Goal: Transaction & Acquisition: Purchase product/service

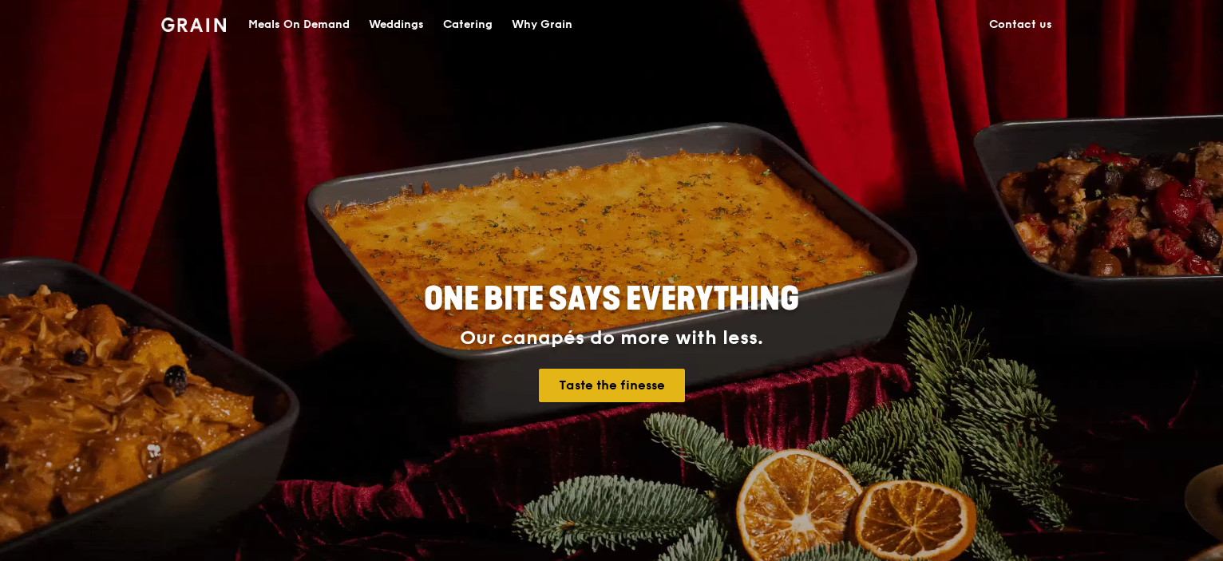
click at [638, 386] on link "Taste the finesse" at bounding box center [612, 386] width 146 height 34
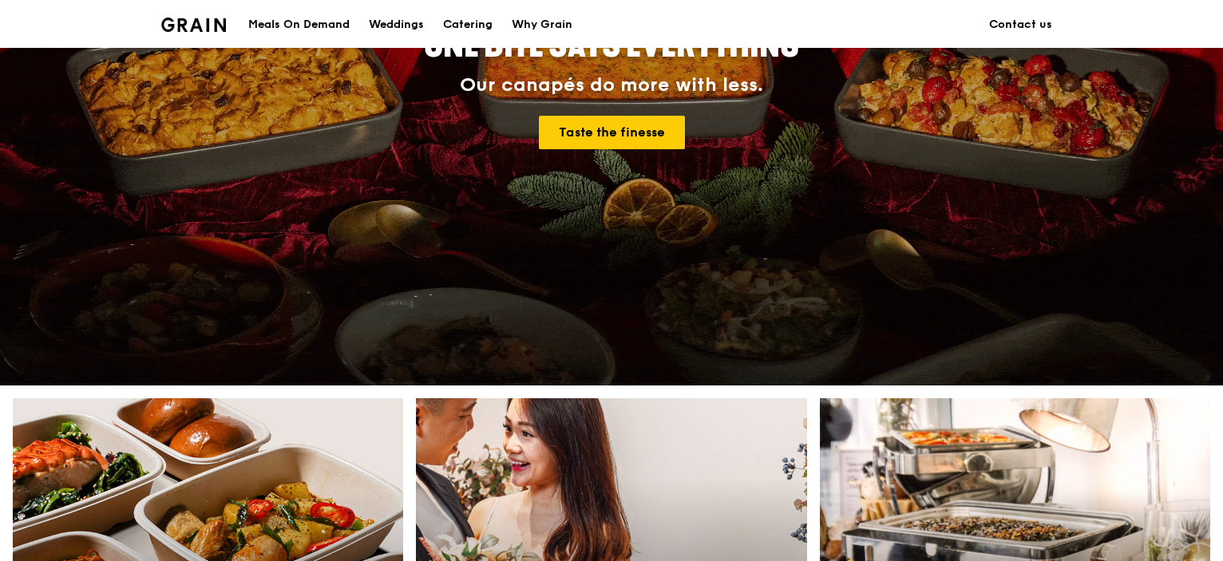
scroll to position [719, 0]
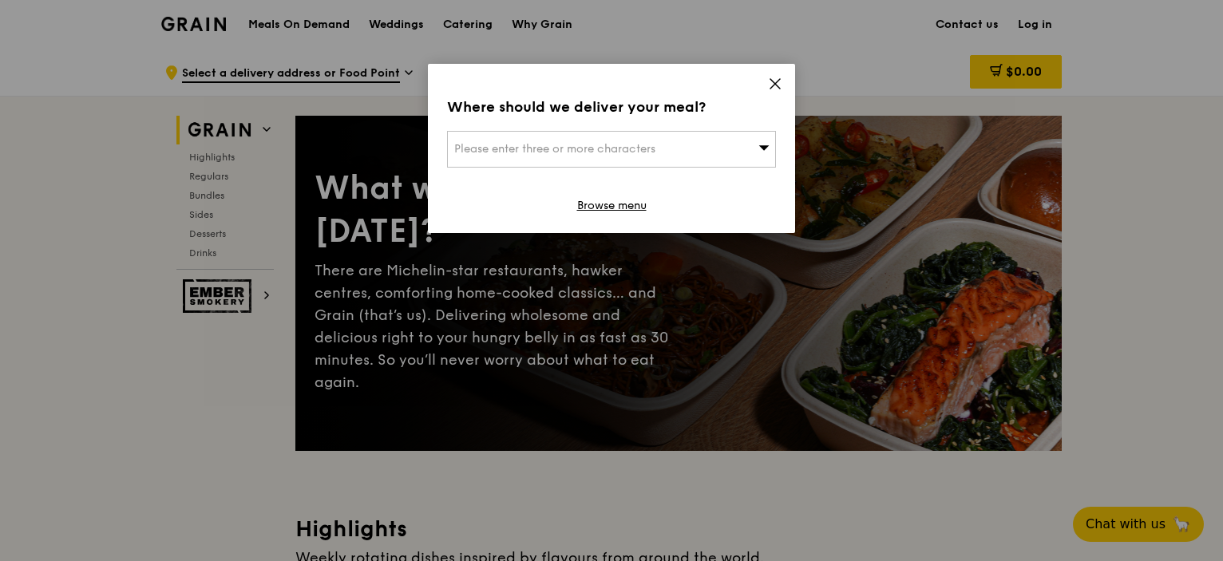
click at [755, 81] on div "Where should we deliver your meal? Please enter three or more characters Browse…" at bounding box center [611, 148] width 367 height 169
click at [782, 84] on icon at bounding box center [775, 84] width 14 height 14
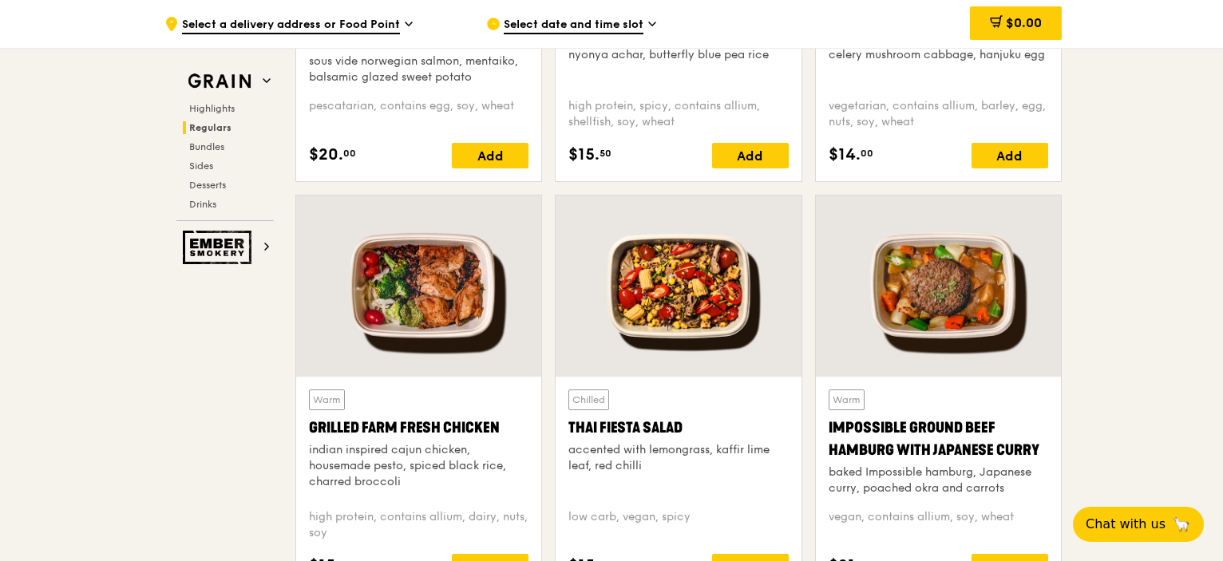
scroll to position [1836, 0]
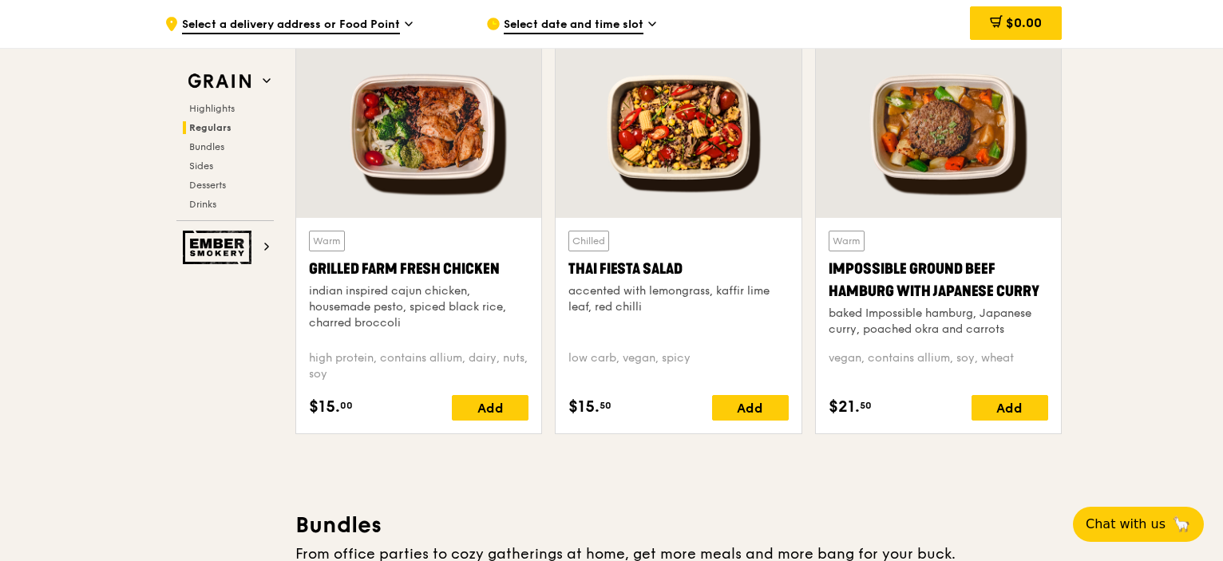
drag, startPoint x: 469, startPoint y: 309, endPoint x: 116, endPoint y: 407, distance: 367.1
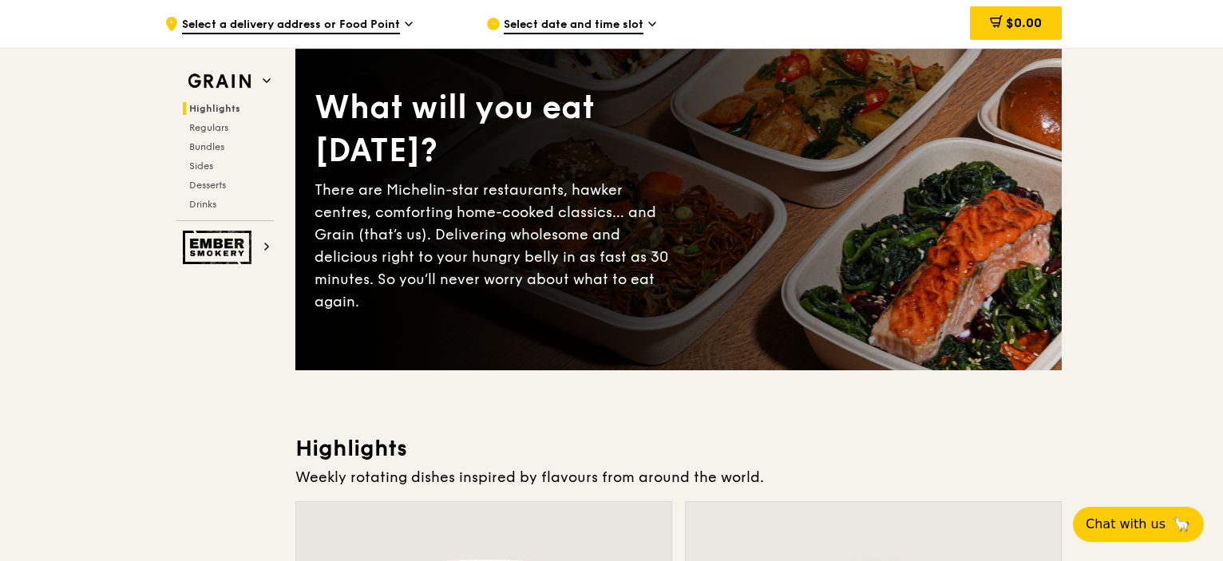
scroll to position [0, 0]
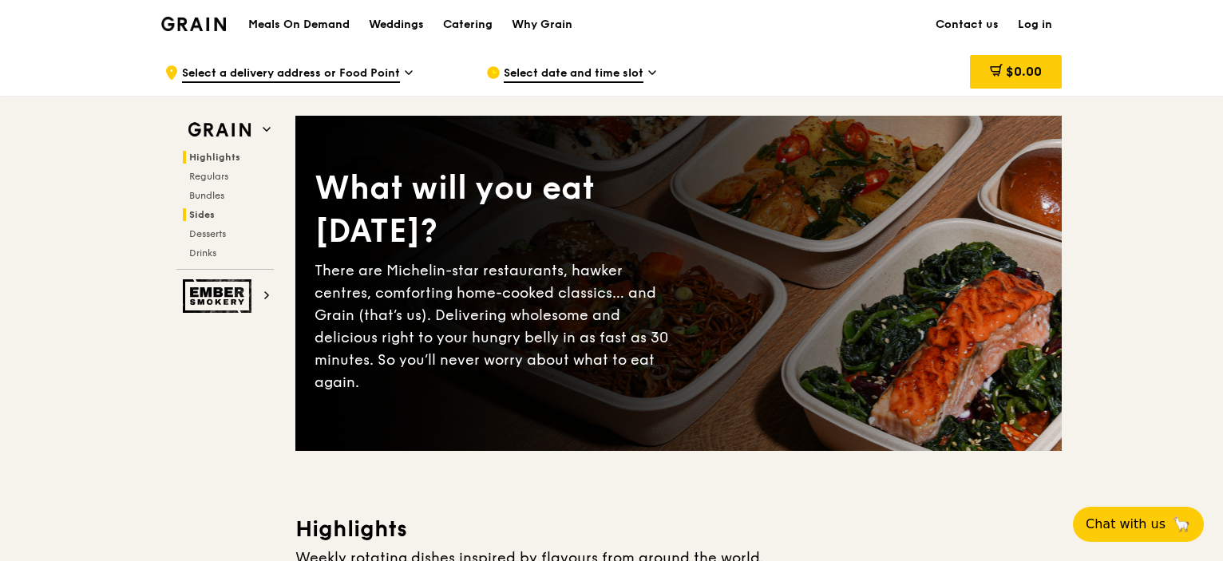
click at [209, 211] on span "Sides" at bounding box center [202, 214] width 26 height 11
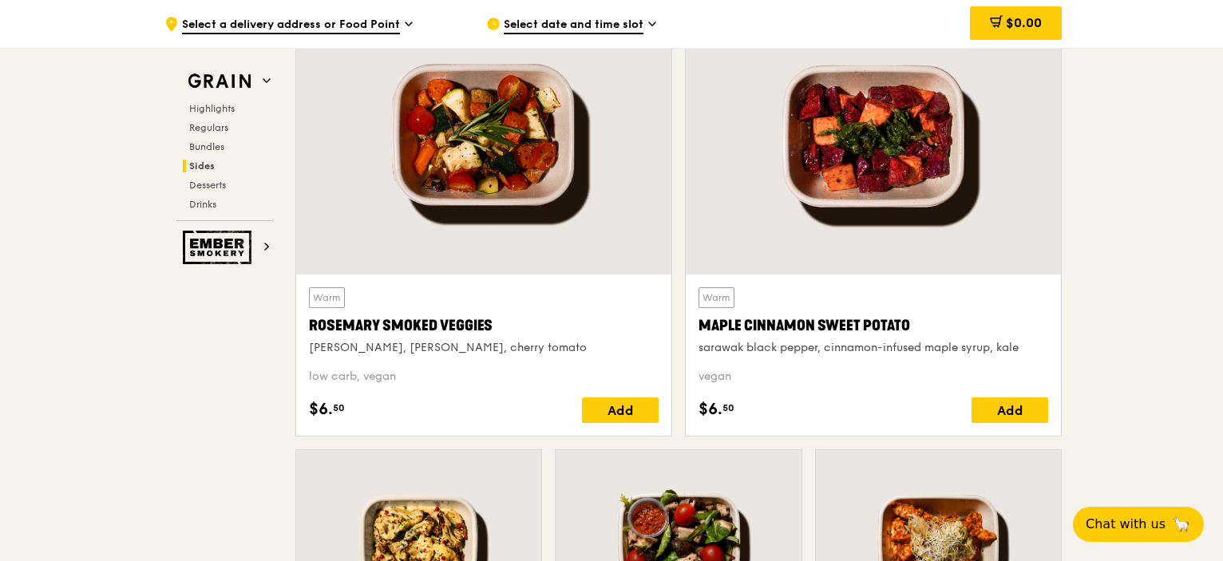
scroll to position [3362, 0]
